Goal: Information Seeking & Learning: Learn about a topic

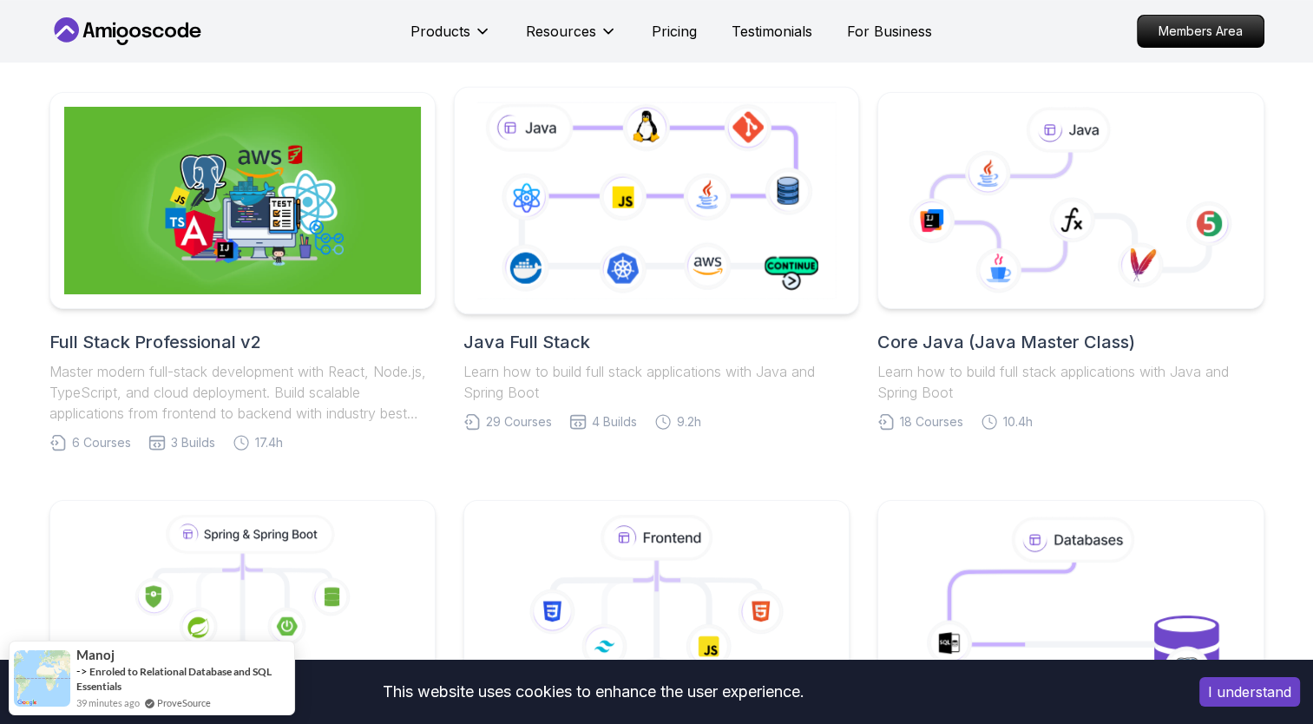
scroll to position [721, 0]
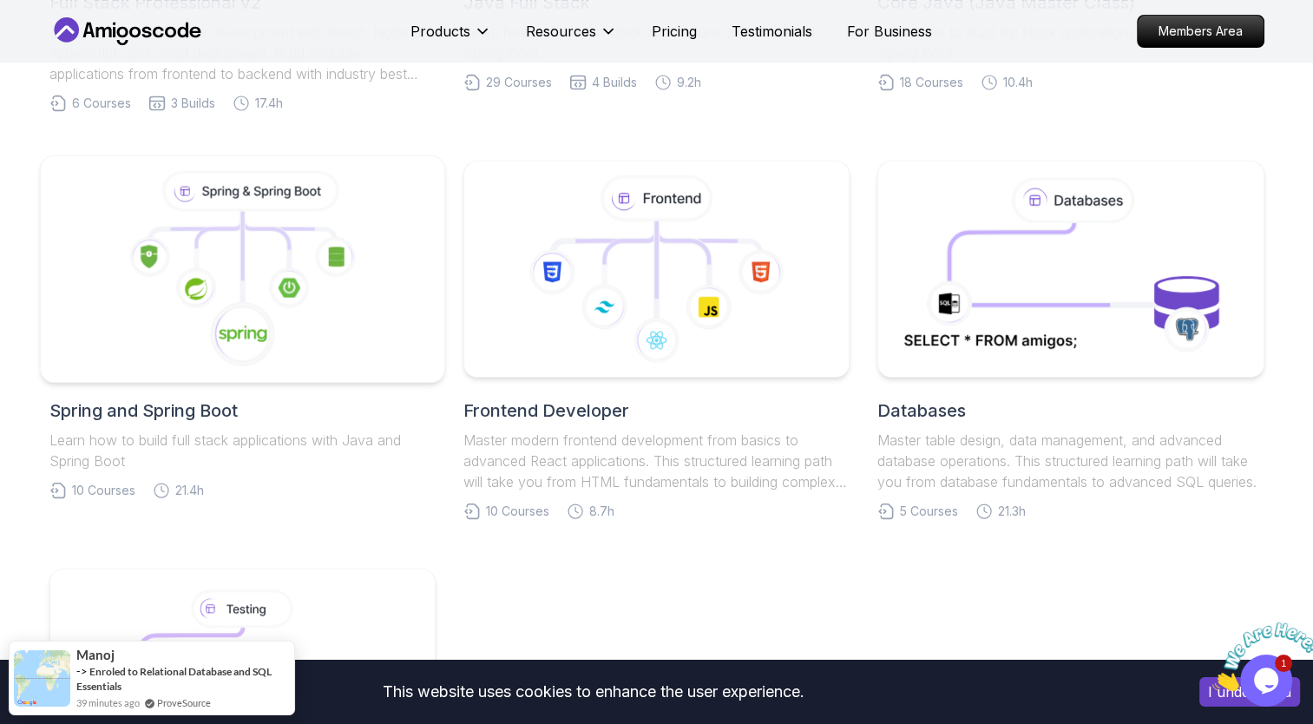
click at [278, 275] on icon at bounding box center [288, 287] width 41 height 41
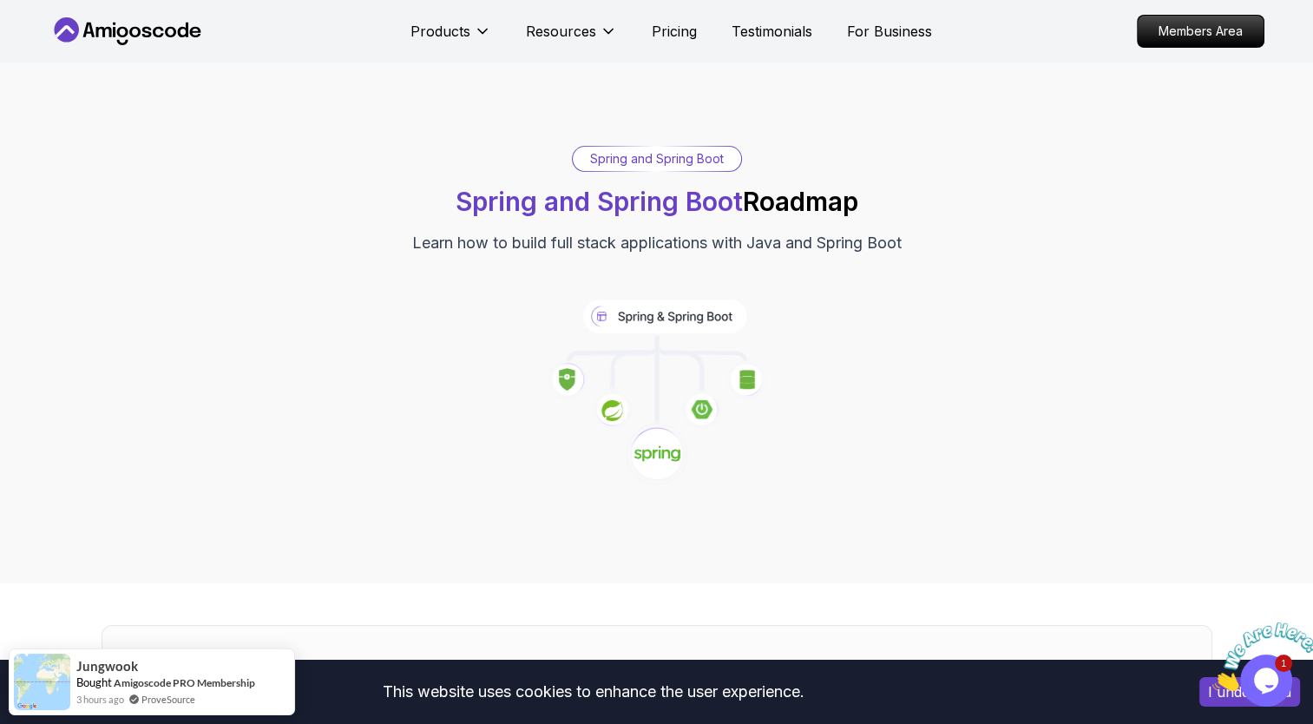
click at [565, 377] on image at bounding box center [567, 379] width 16 height 23
click at [688, 453] on icon at bounding box center [657, 454] width 66 height 66
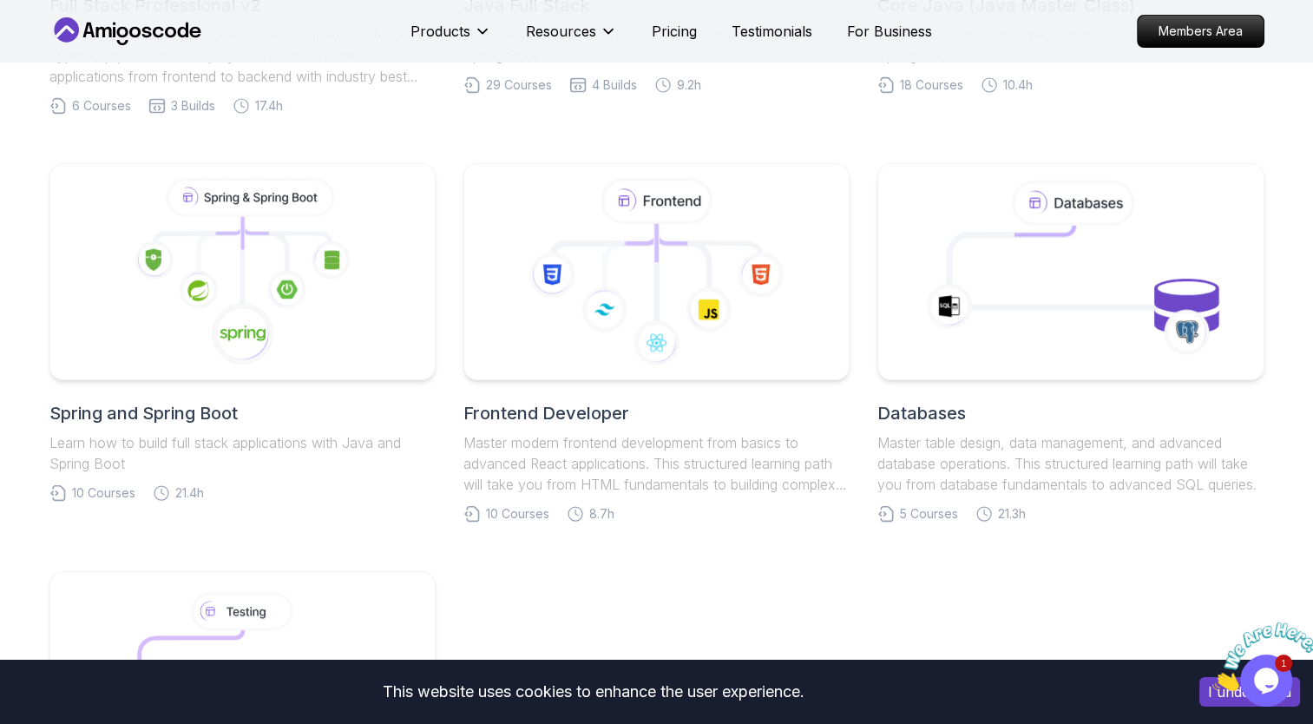
scroll to position [721, 0]
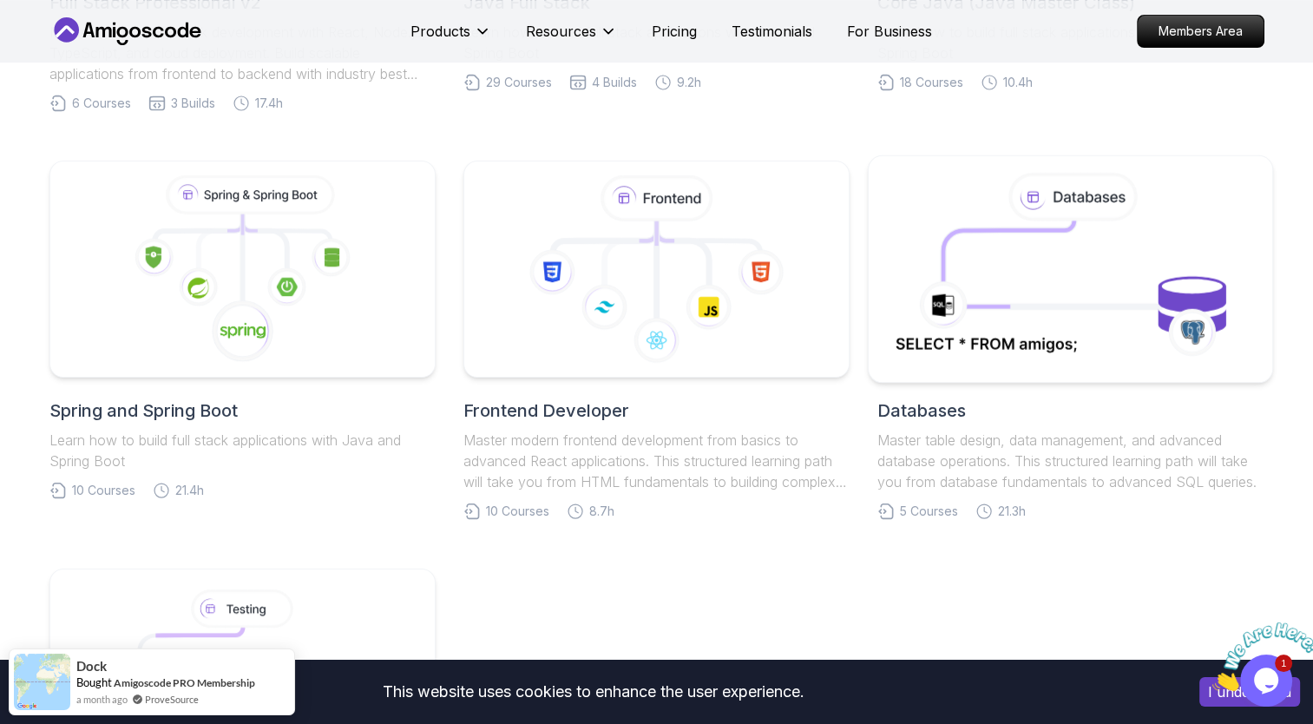
drag, startPoint x: 958, startPoint y: 321, endPoint x: 990, endPoint y: 321, distance: 32.1
click at [958, 321] on icon at bounding box center [943, 304] width 49 height 49
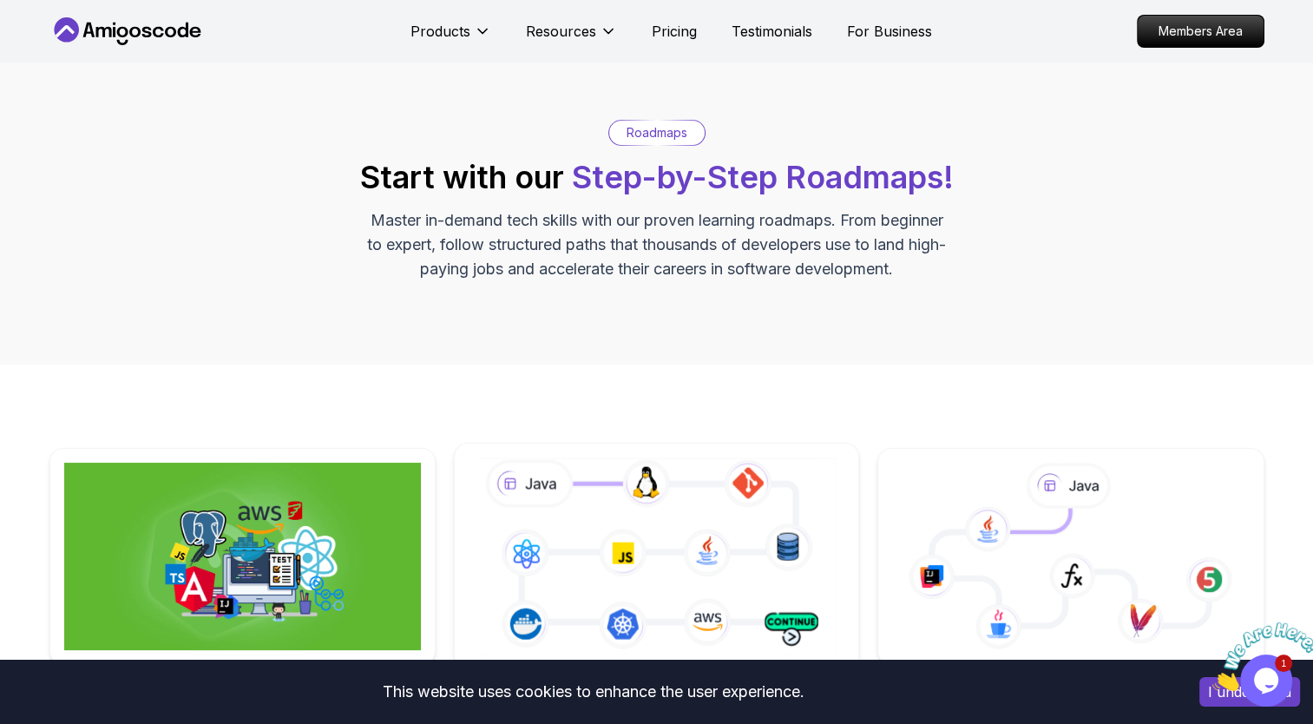
scroll to position [25, 0]
